Goal: Find specific page/section: Find specific page/section

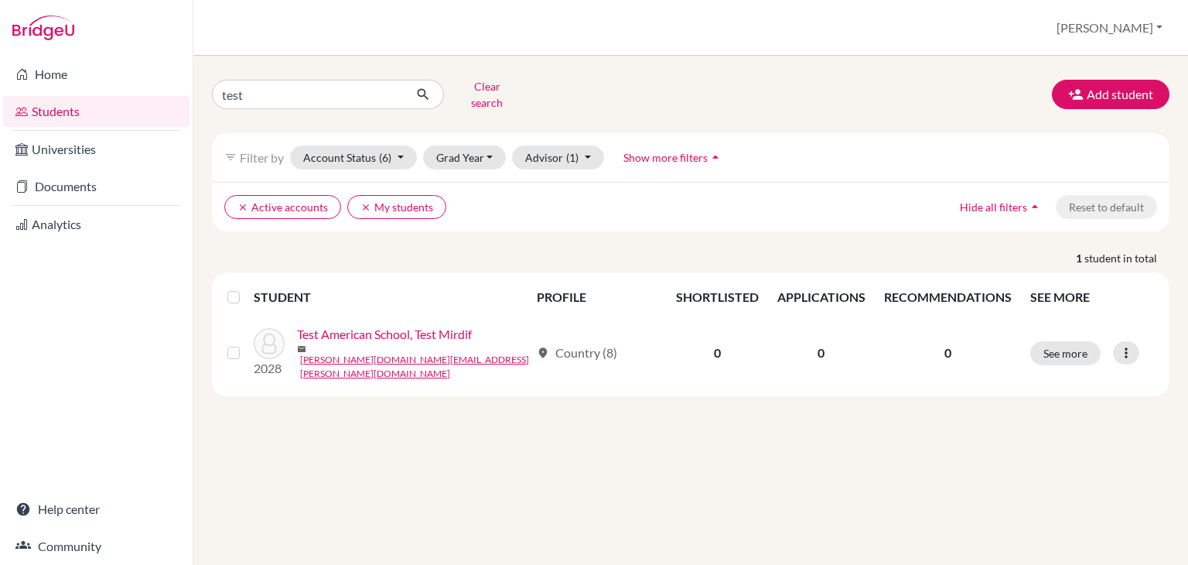
click at [105, 119] on link "Students" at bounding box center [96, 111] width 186 height 31
click at [353, 198] on button "clear My students" at bounding box center [396, 207] width 99 height 24
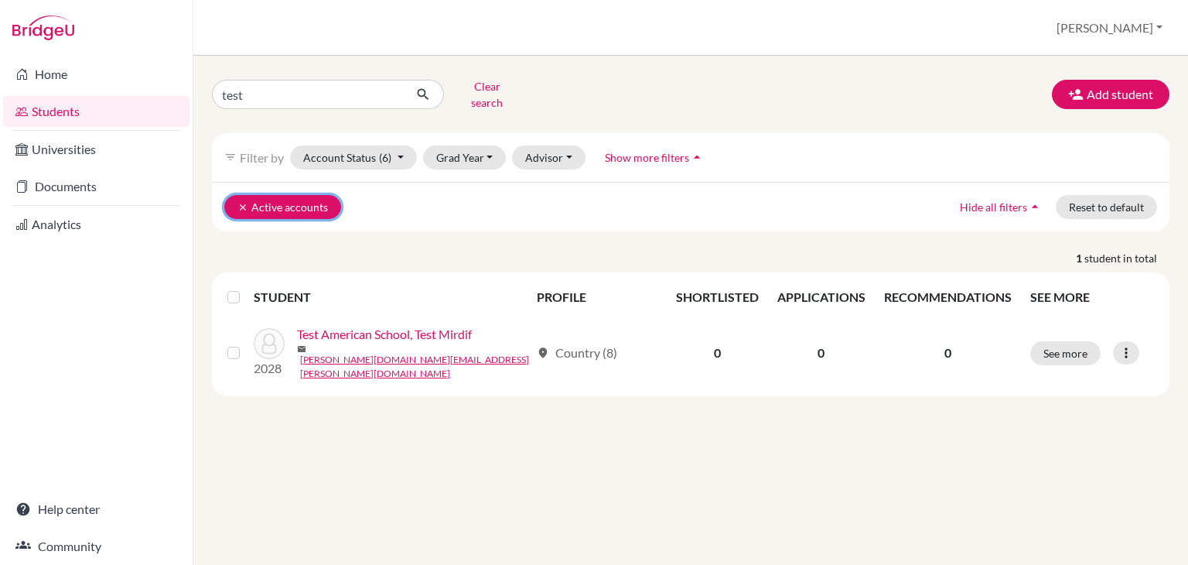
click at [238, 202] on icon "clear" at bounding box center [242, 207] width 11 height 11
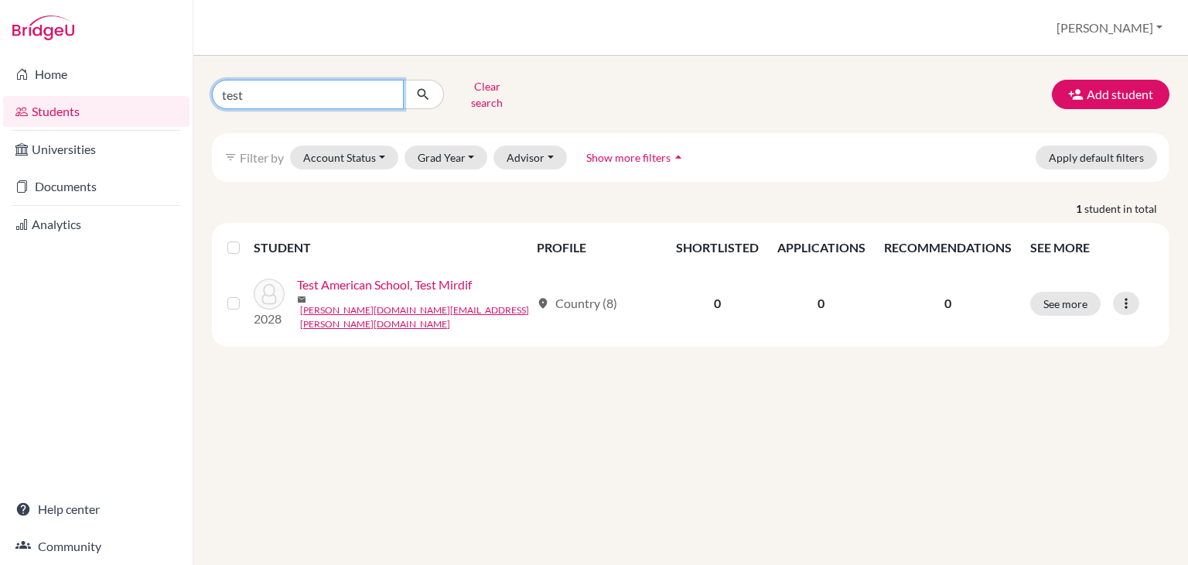
click at [367, 102] on input "test" at bounding box center [308, 94] width 192 height 29
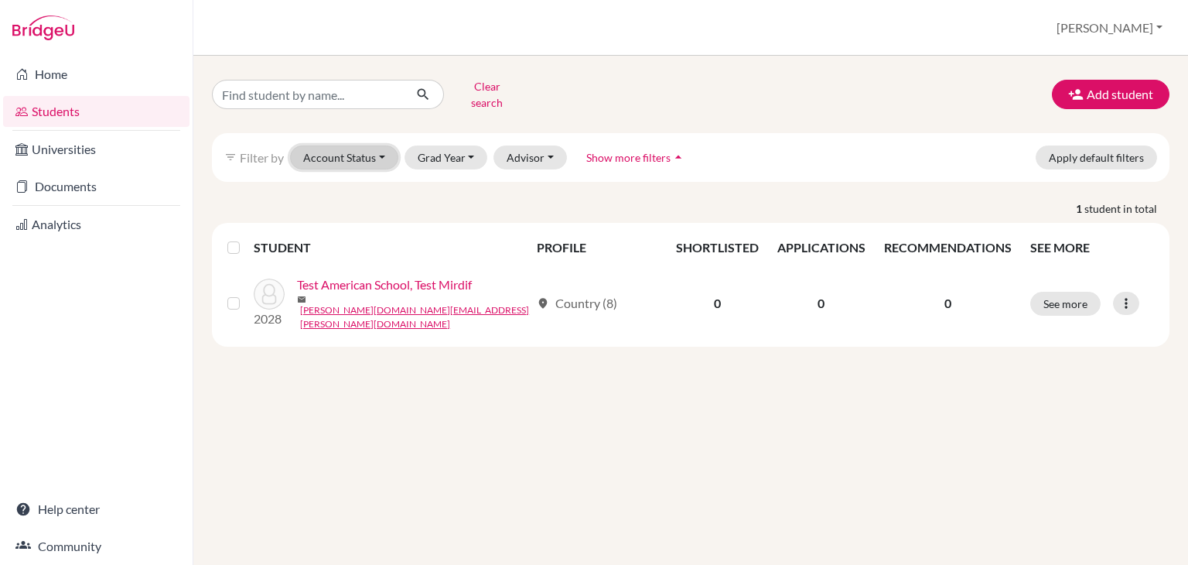
click at [356, 150] on button "Account Status" at bounding box center [344, 157] width 108 height 24
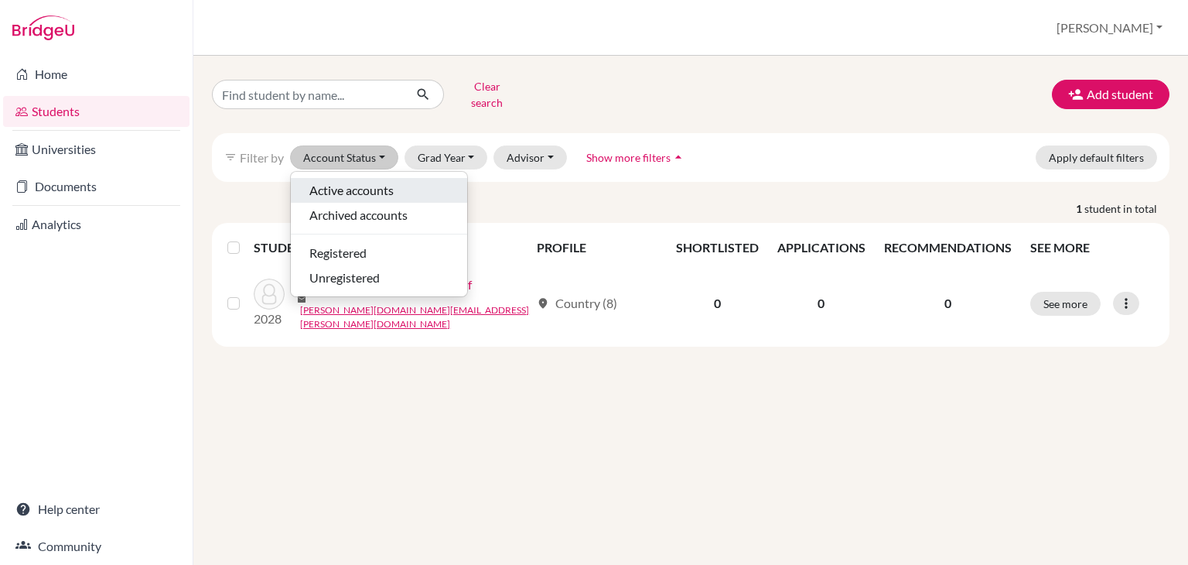
click at [345, 184] on span "Active accounts" at bounding box center [351, 190] width 84 height 19
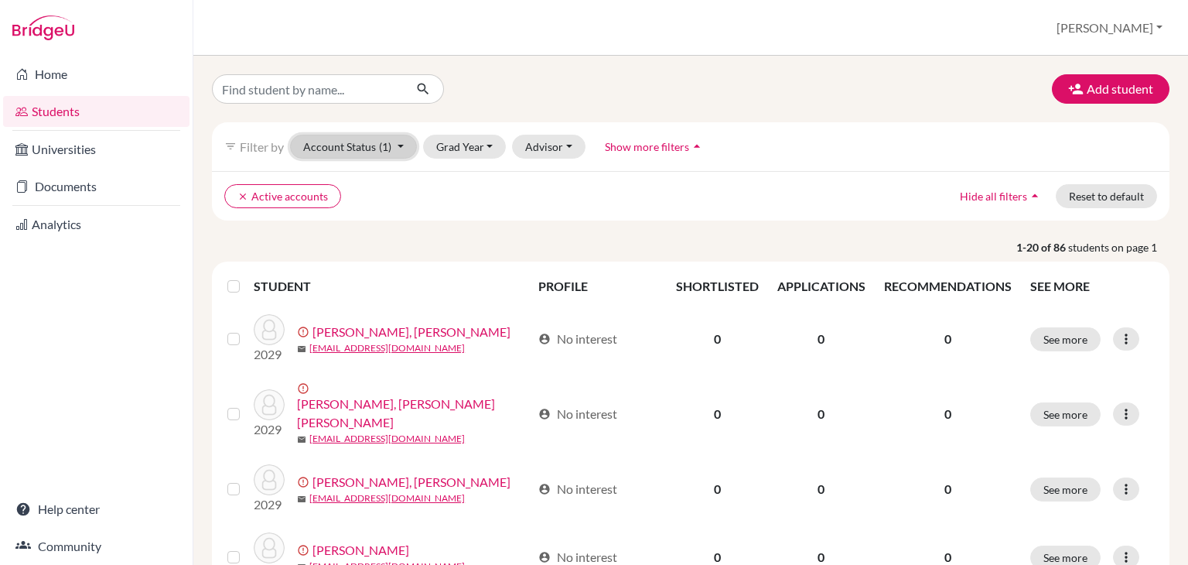
click at [356, 140] on button "Account Status (1)" at bounding box center [353, 147] width 127 height 24
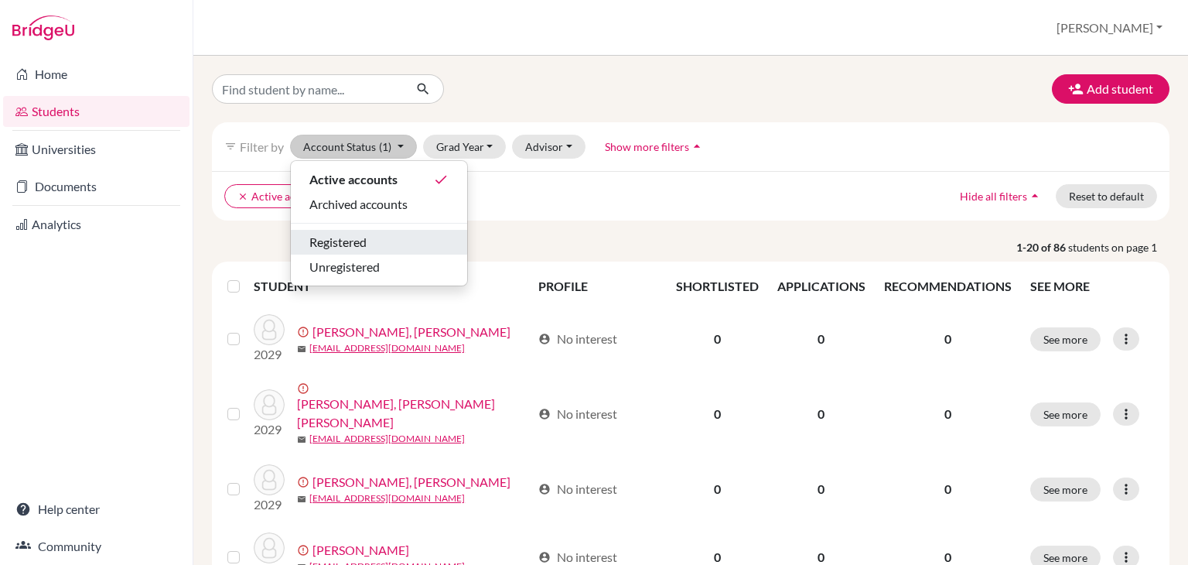
click at [334, 245] on span "Registered" at bounding box center [337, 242] width 57 height 19
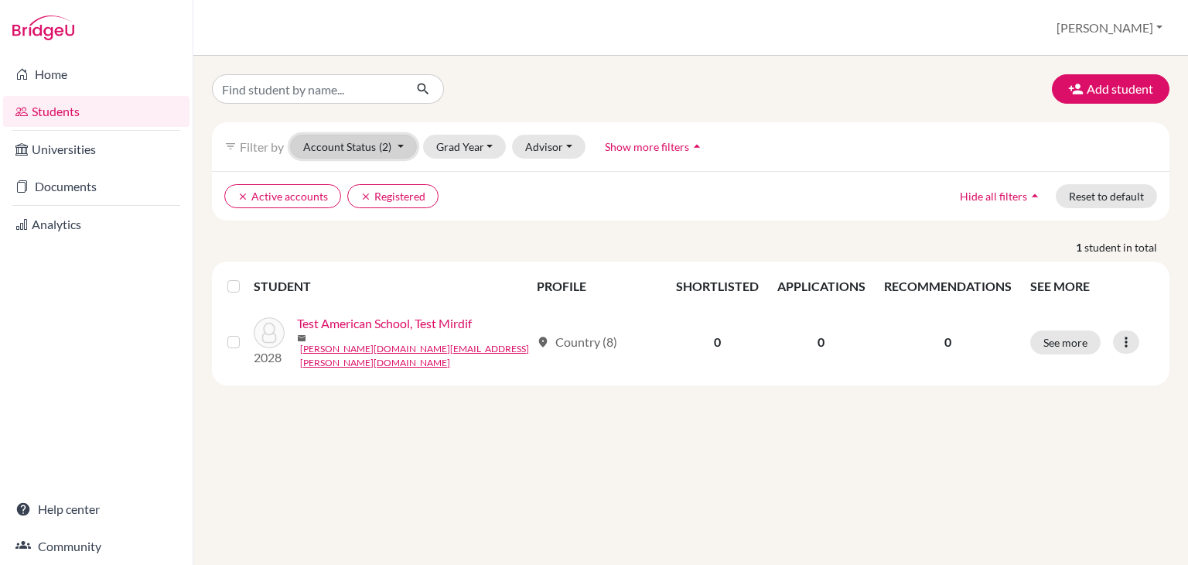
click at [353, 142] on button "Account Status (2)" at bounding box center [353, 147] width 127 height 24
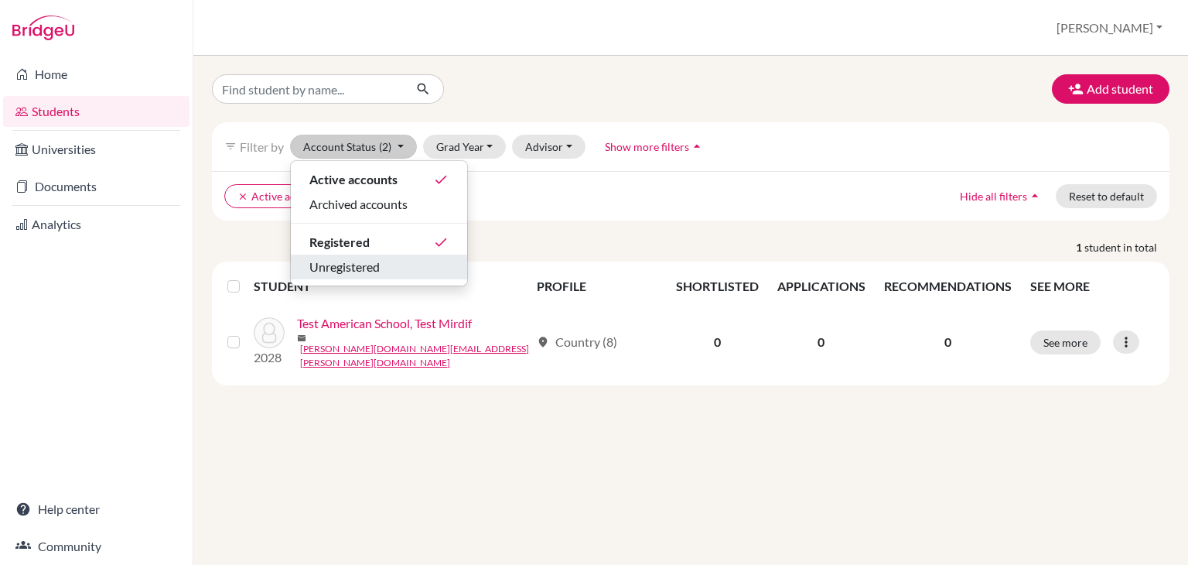
click at [369, 254] on button "Unregistered" at bounding box center [379, 266] width 176 height 25
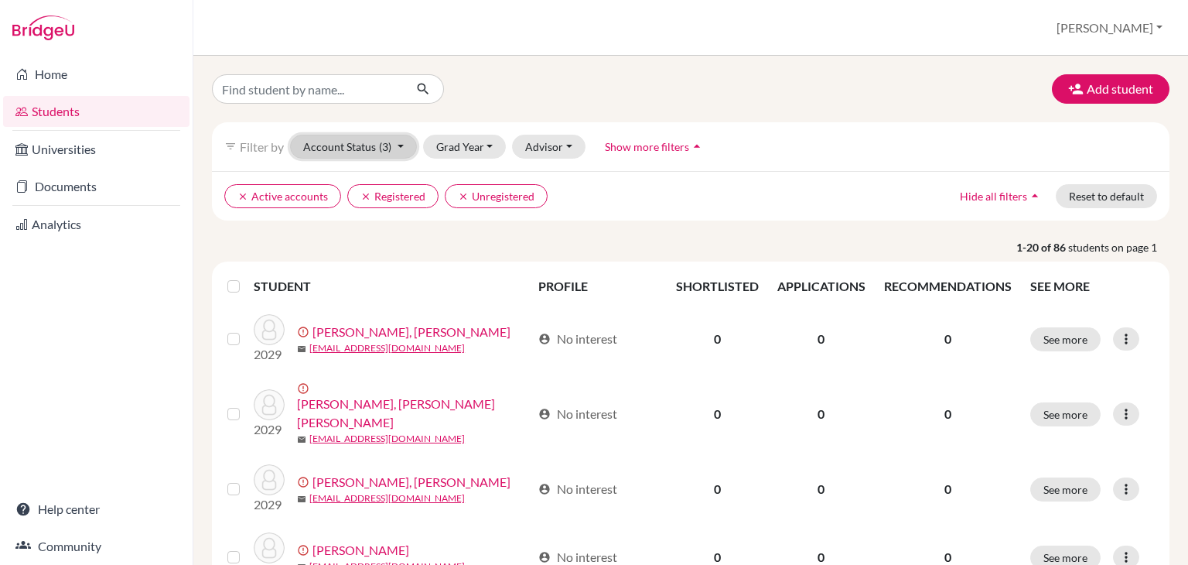
drag, startPoint x: 392, startPoint y: 138, endPoint x: 370, endPoint y: 154, distance: 27.2
click at [370, 154] on button "Account Status (3)" at bounding box center [353, 147] width 127 height 24
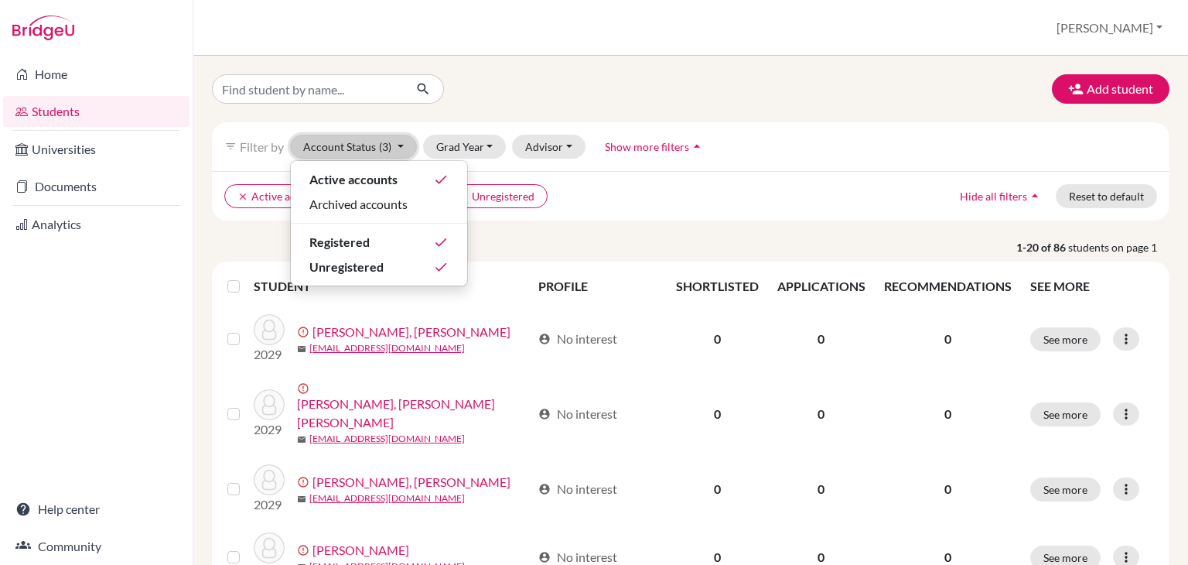
click at [370, 154] on button "Account Status (3)" at bounding box center [353, 147] width 127 height 24
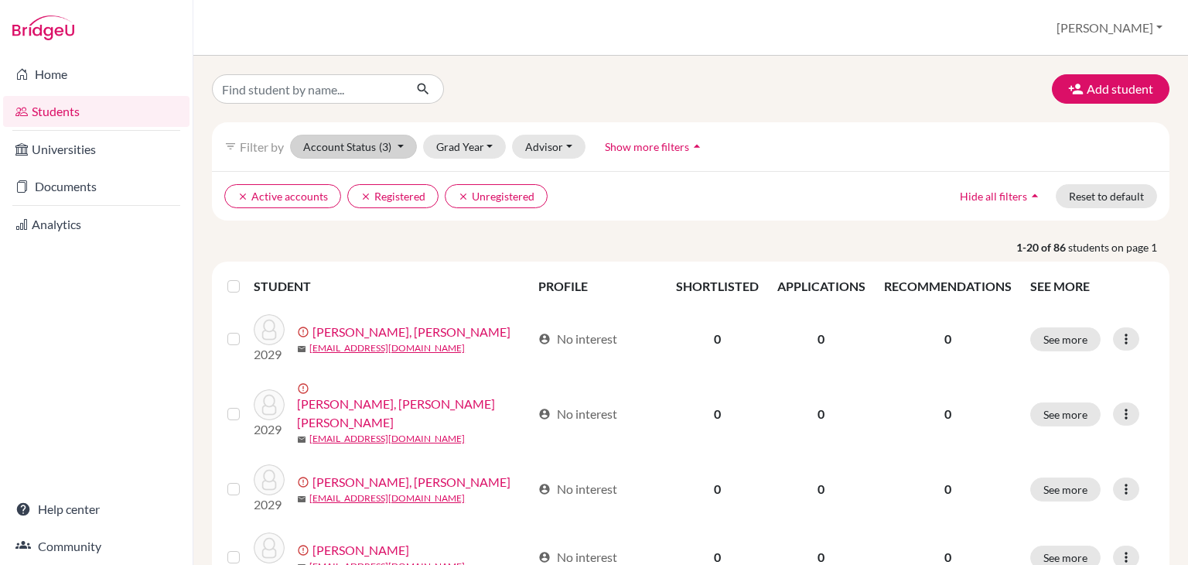
drag, startPoint x: 394, startPoint y: 162, endPoint x: 384, endPoint y: 146, distance: 18.9
click at [384, 146] on div "filter_list Filter by Account Status (3) Active accounts done Archived accounts…" at bounding box center [690, 146] width 957 height 49
click at [384, 146] on span "(3)" at bounding box center [385, 146] width 12 height 13
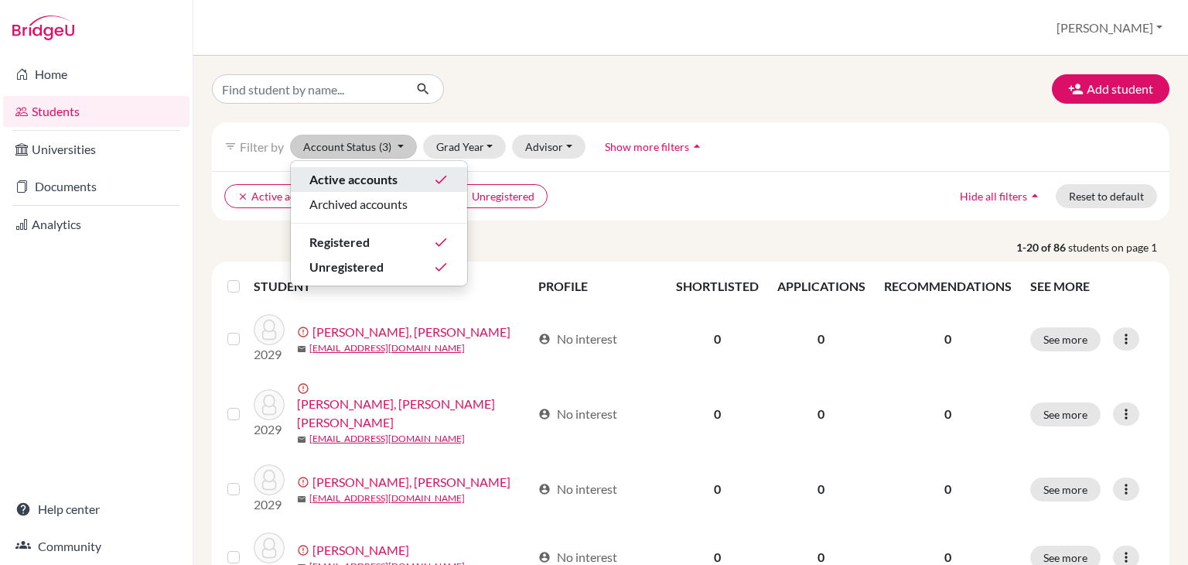
click at [435, 174] on icon "done" at bounding box center [440, 179] width 15 height 15
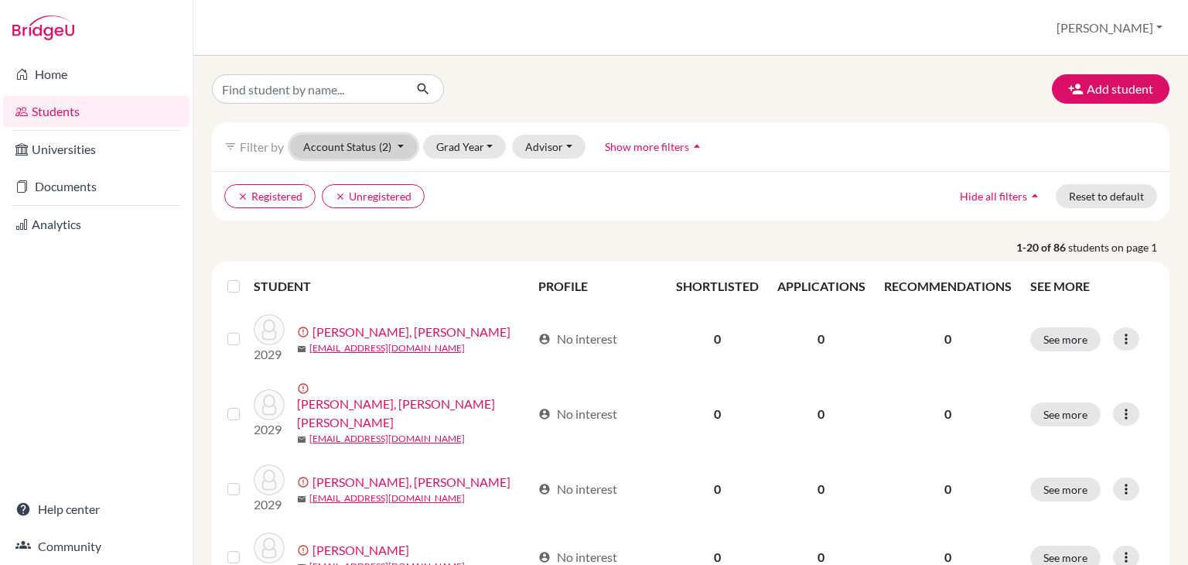
click at [372, 137] on button "Account Status (2)" at bounding box center [353, 147] width 127 height 24
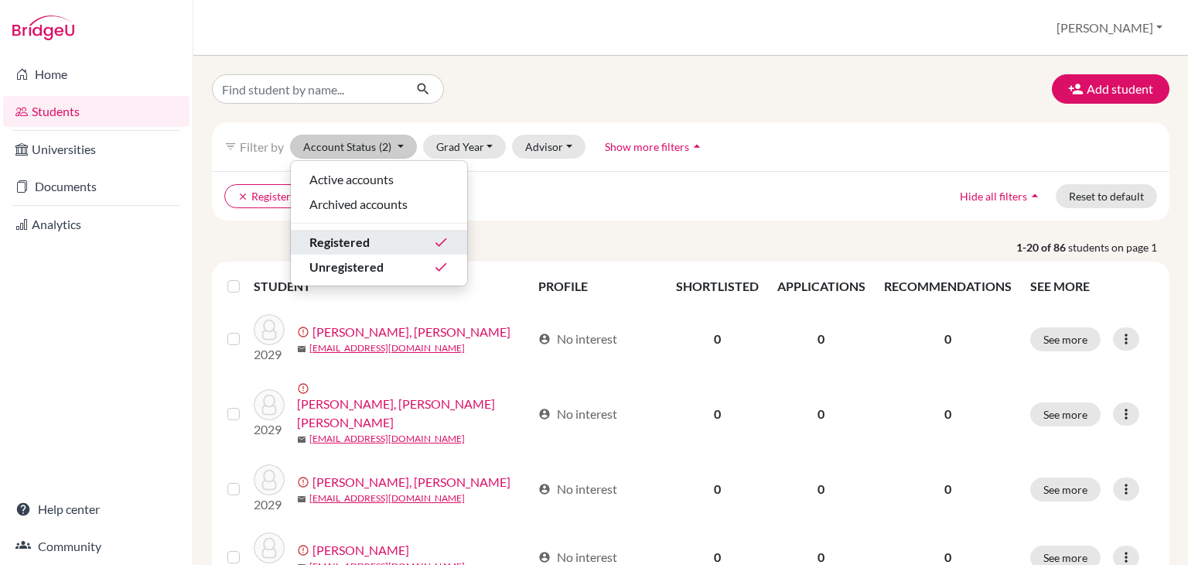
click at [427, 238] on div "Registered done" at bounding box center [378, 242] width 139 height 19
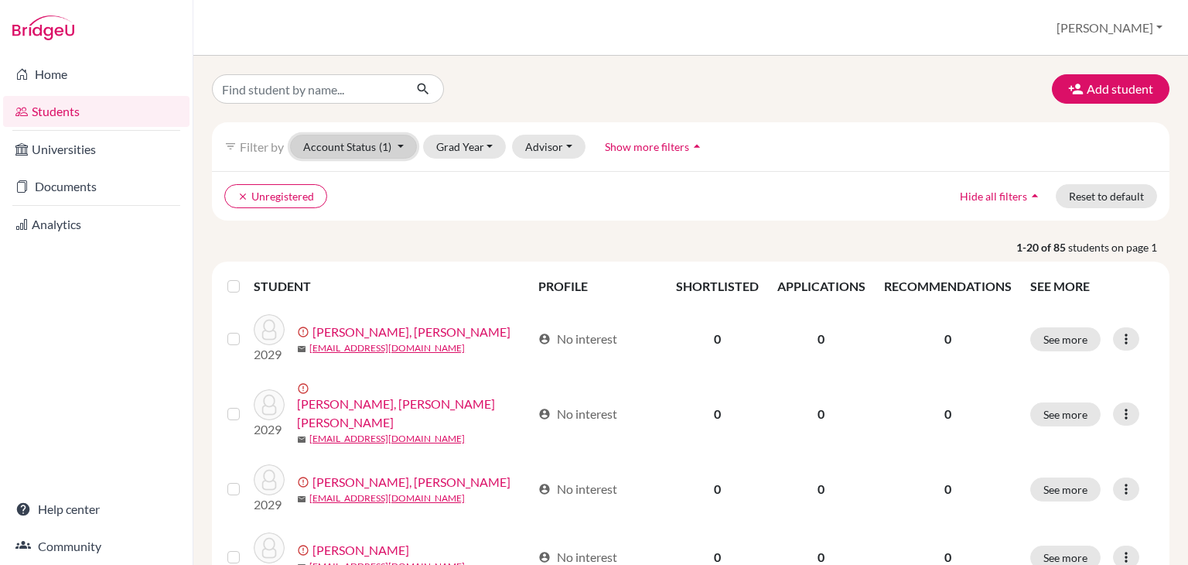
click at [372, 146] on button "Account Status (1)" at bounding box center [353, 147] width 127 height 24
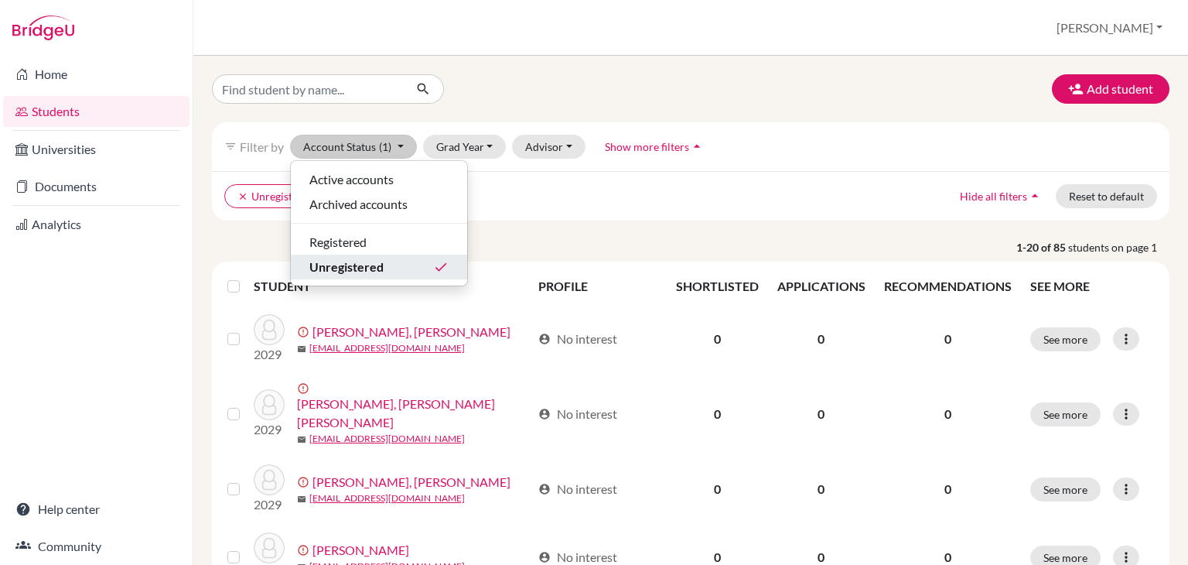
click at [368, 264] on span "Unregistered" at bounding box center [346, 267] width 74 height 19
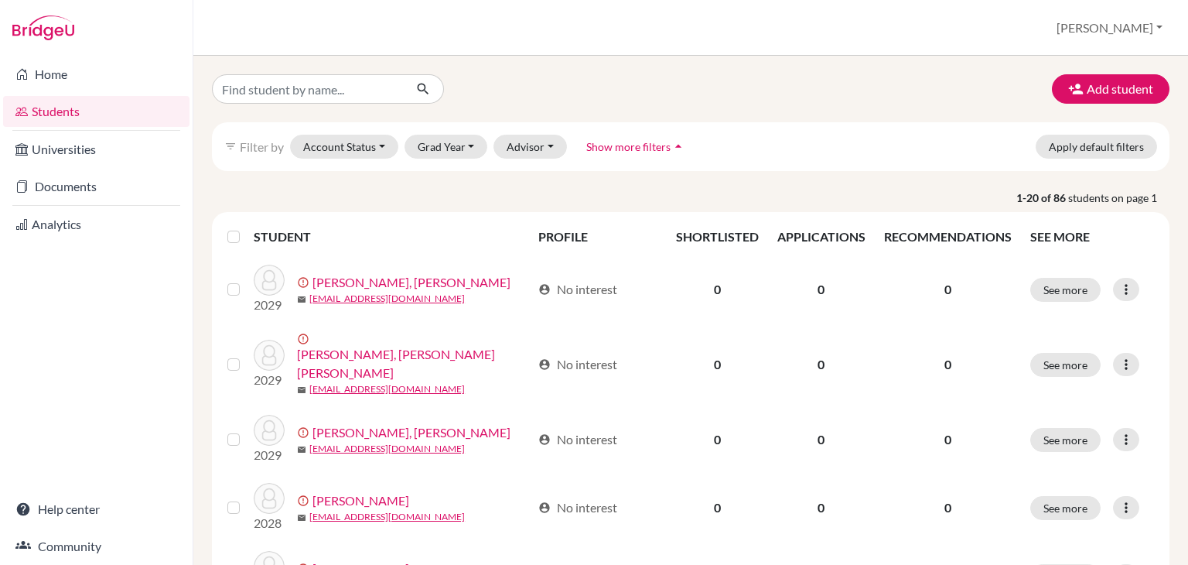
click at [75, 356] on div "Home Students Universities Documents Analytics Help center Community" at bounding box center [96, 310] width 193 height 509
click at [86, 77] on link "Home" at bounding box center [96, 74] width 186 height 31
